Goal: Find contact information: Find contact information

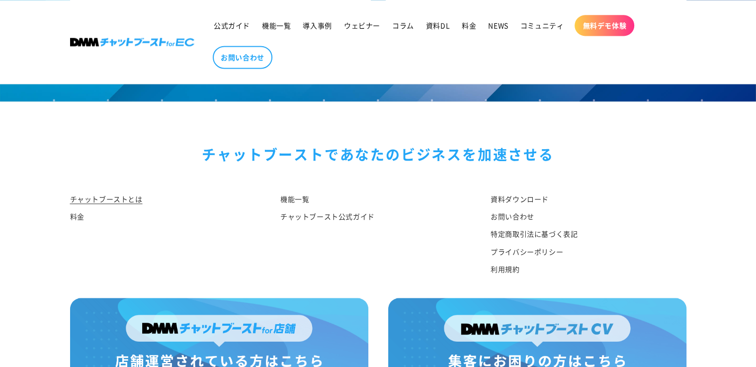
scroll to position [5253, 0]
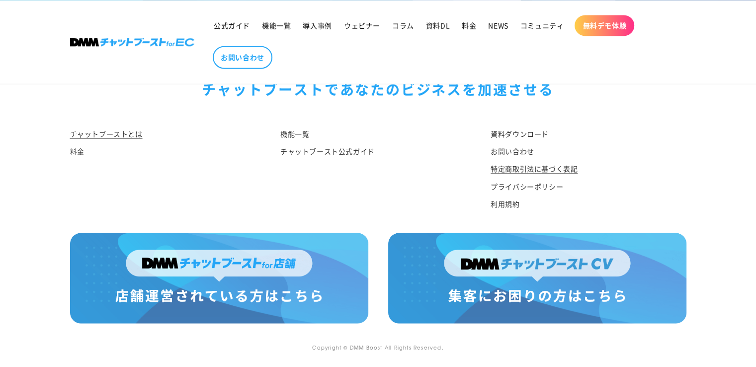
click at [569, 169] on link "特定商取引法に基づく表記" at bounding box center [534, 168] width 87 height 17
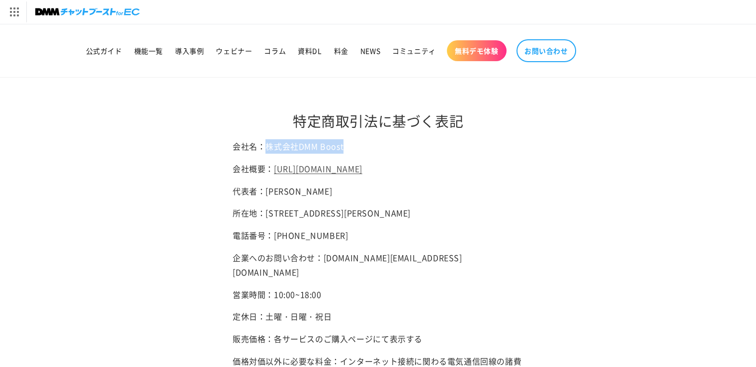
drag, startPoint x: 408, startPoint y: 143, endPoint x: 398, endPoint y: 154, distance: 14.8
click at [408, 142] on p "会社名：株式会社DMM Boost" at bounding box center [378, 146] width 291 height 14
drag, startPoint x: 47, startPoint y: 129, endPoint x: 119, endPoint y: 40, distance: 114.4
click at [47, 128] on main "特定商取引法に基づく表記 会社名：株式会社DMM Boost 会社概要： https://hassyadai.notion.site/hassyadai/DM…" at bounding box center [378, 334] width 756 height 513
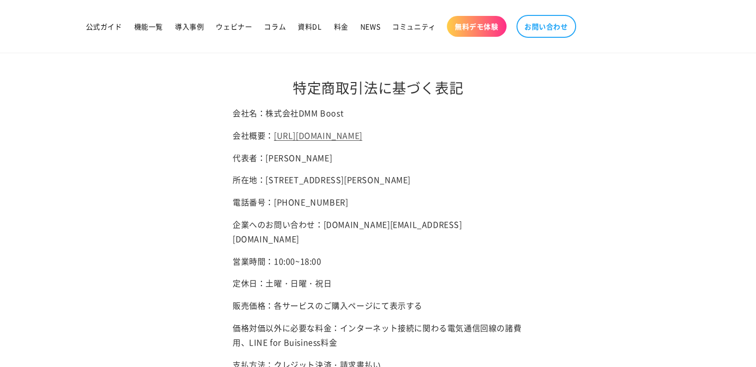
scroll to position [50, 0]
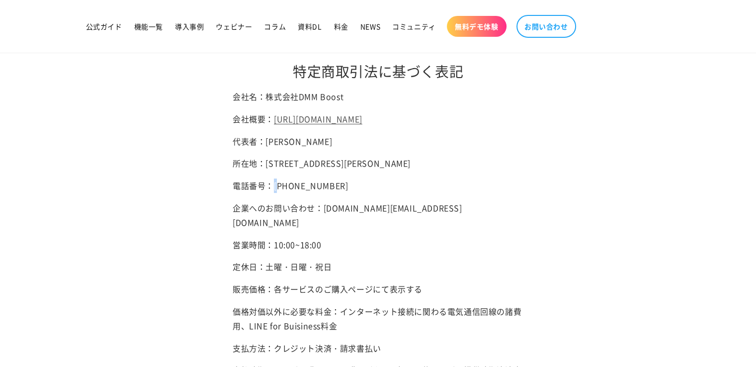
click at [278, 193] on p "電話番号：050-3173-4898" at bounding box center [378, 185] width 291 height 14
click at [274, 193] on p "電話番号：050-3173-4898" at bounding box center [378, 185] width 291 height 14
click at [275, 193] on p "電話番号：050-3173-4898" at bounding box center [378, 185] width 291 height 14
click at [316, 193] on p "電話番号：050-3173-4898" at bounding box center [378, 185] width 291 height 14
drag, startPoint x: 311, startPoint y: 219, endPoint x: 274, endPoint y: 218, distance: 36.3
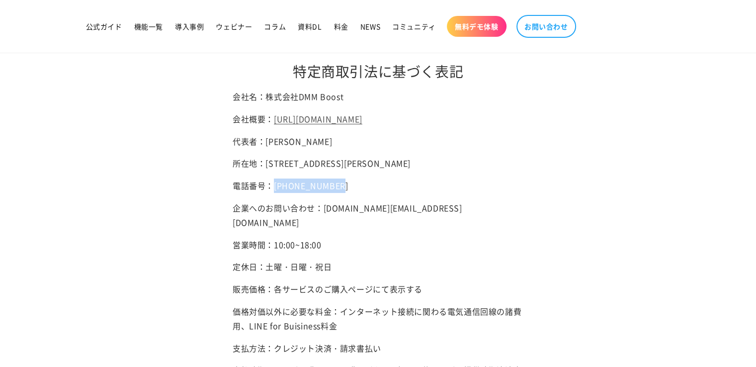
click at [274, 193] on p "電話番号：050-3173-4898" at bounding box center [378, 185] width 291 height 14
copy p "050-3173-4898"
click at [53, 106] on main "特定商取引法に基づく表記 会社名：株式会社DMM Boost 会社概要： https://hassyadai.notion.site/hassyadai/DM…" at bounding box center [378, 284] width 756 height 513
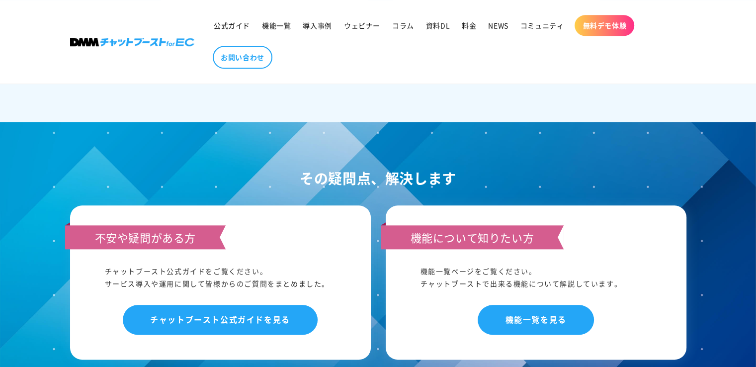
scroll to position [5253, 0]
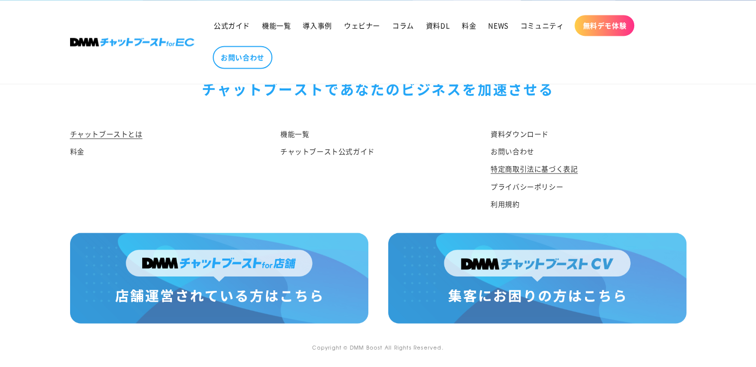
click at [509, 171] on link "特定商取引法に基づく表記" at bounding box center [534, 168] width 87 height 17
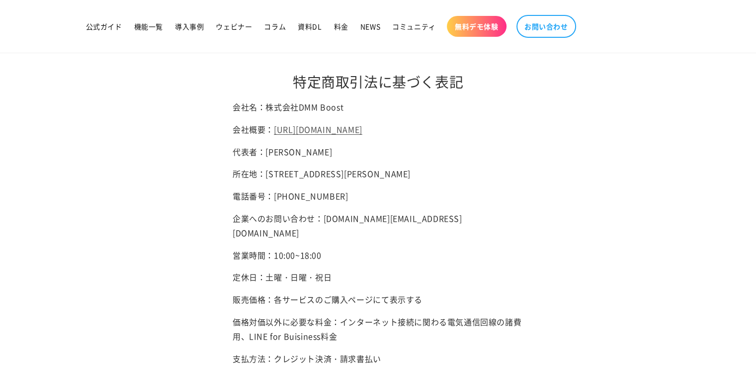
scroll to position [99, 0]
